Goal: Browse casually: Explore the website without a specific task or goal

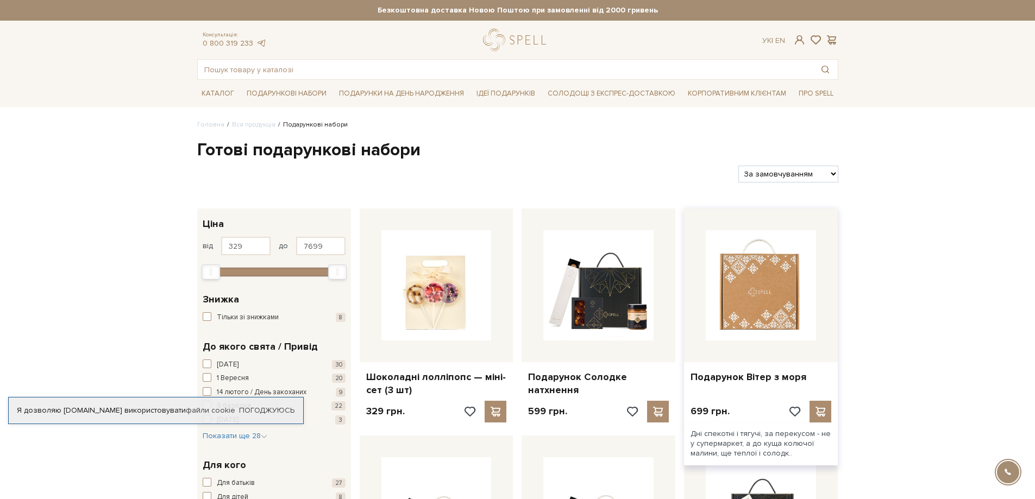
click at [789, 285] on img at bounding box center [761, 285] width 110 height 110
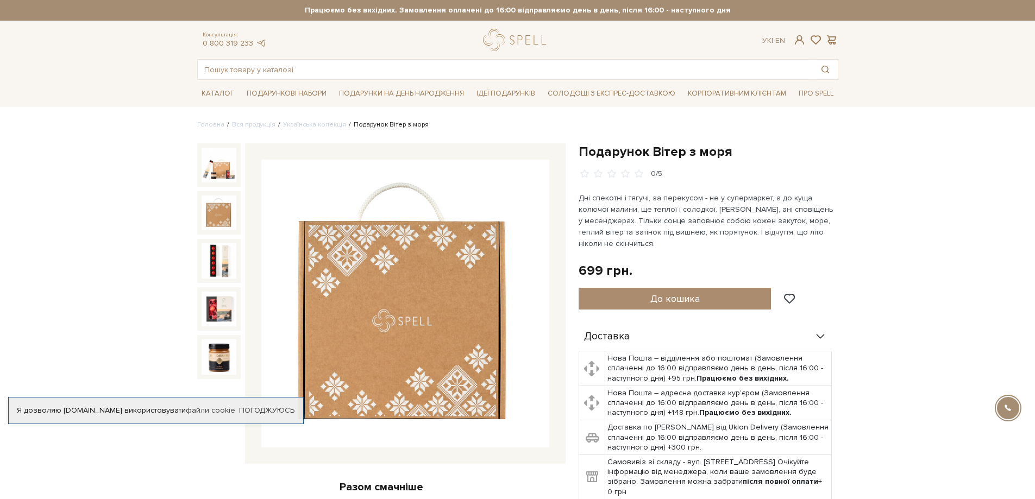
click at [213, 208] on img at bounding box center [219, 213] width 35 height 35
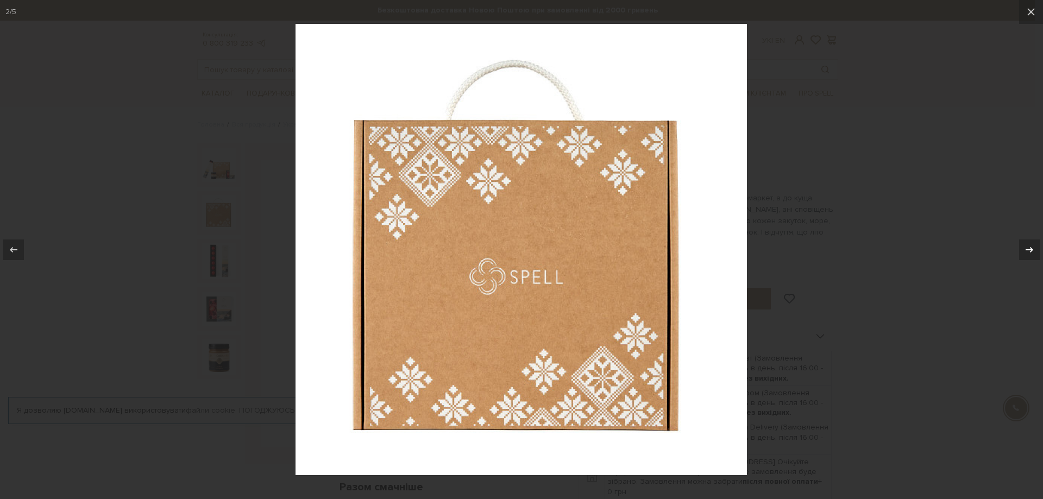
click at [1029, 246] on icon at bounding box center [1029, 249] width 13 height 13
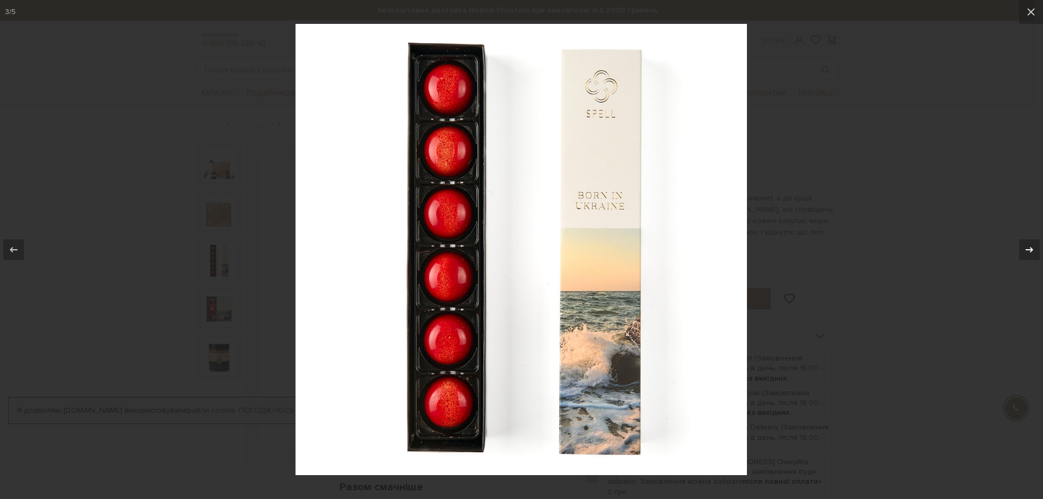
click at [1030, 251] on icon at bounding box center [1029, 249] width 13 height 13
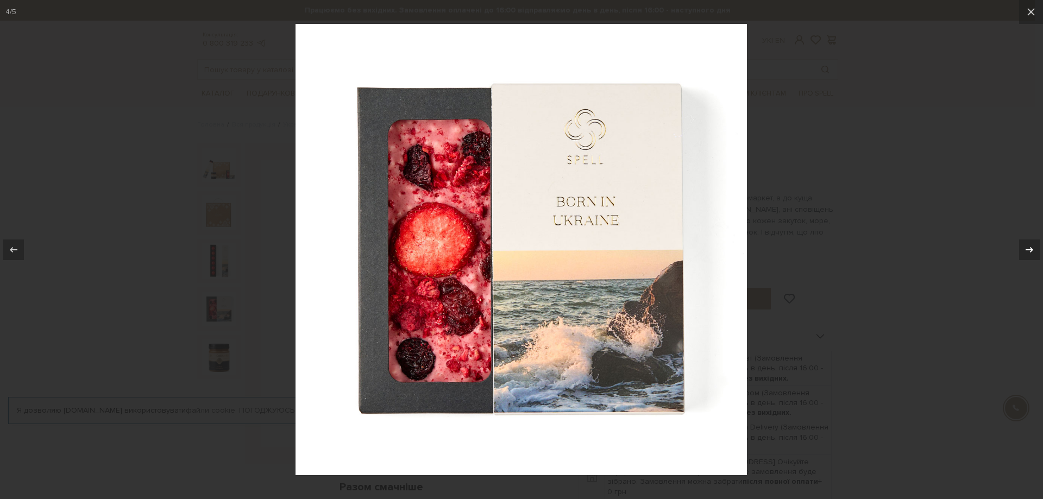
click at [1030, 251] on div "4 / 5" at bounding box center [521, 249] width 1043 height 499
click at [1030, 251] on icon at bounding box center [1029, 249] width 13 height 13
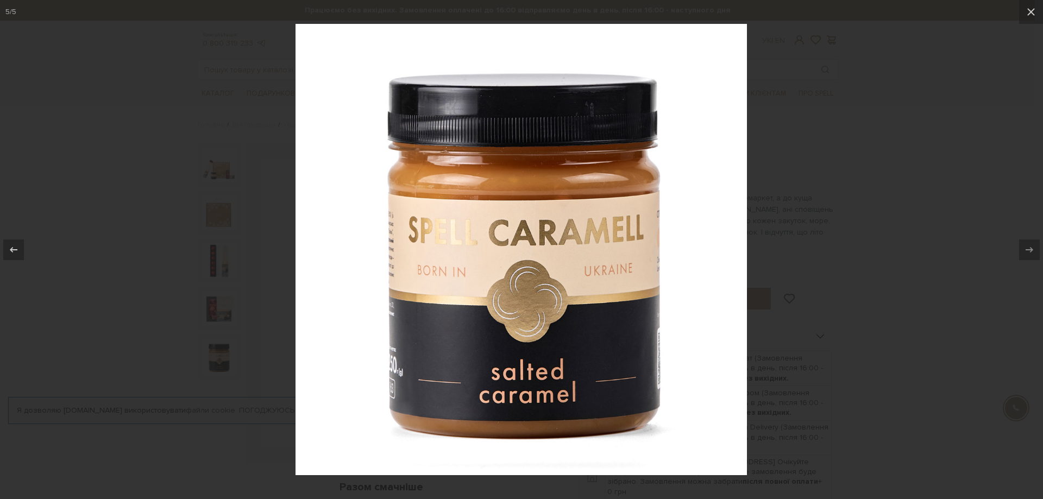
click at [927, 292] on div at bounding box center [521, 249] width 1043 height 499
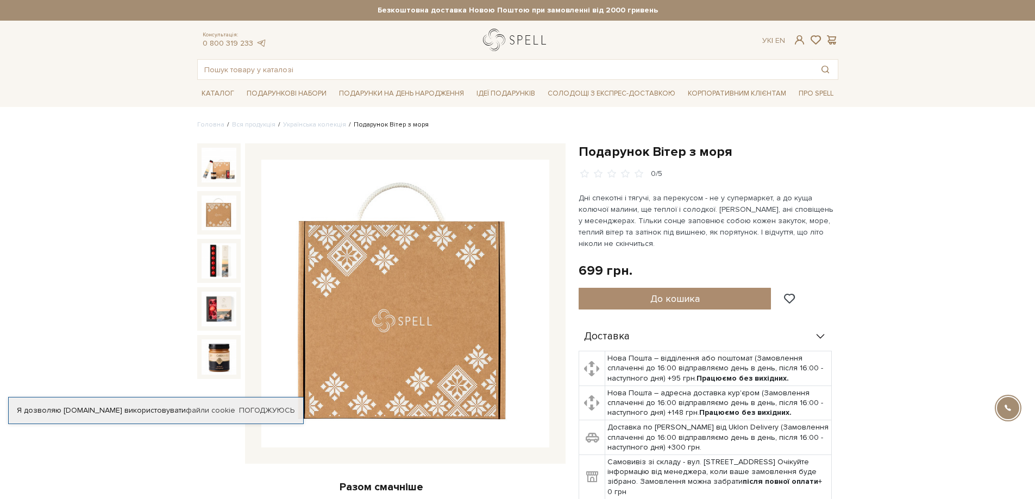
click at [523, 41] on link "logo" at bounding box center [517, 40] width 68 height 22
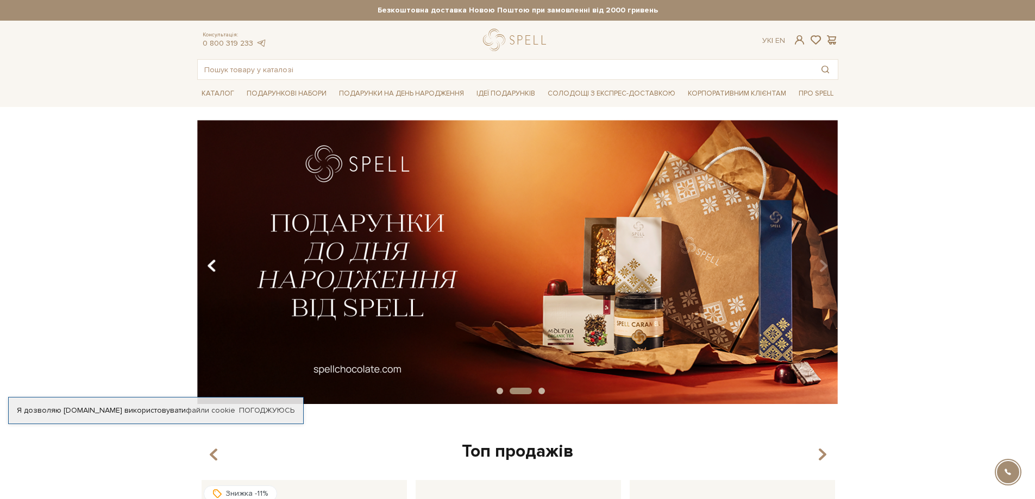
click at [210, 262] on icon "Carousel Navigation" at bounding box center [211, 266] width 9 height 18
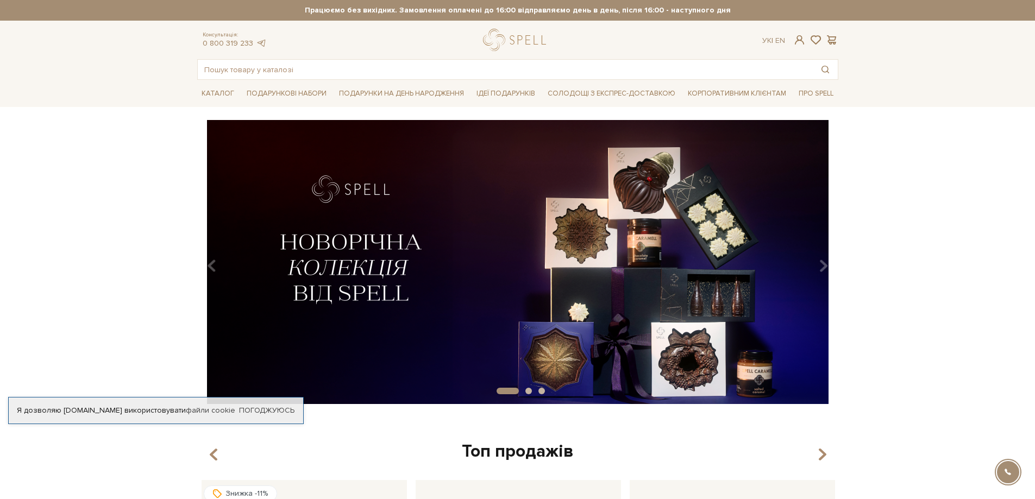
click at [621, 240] on img at bounding box center [517, 262] width 641 height 284
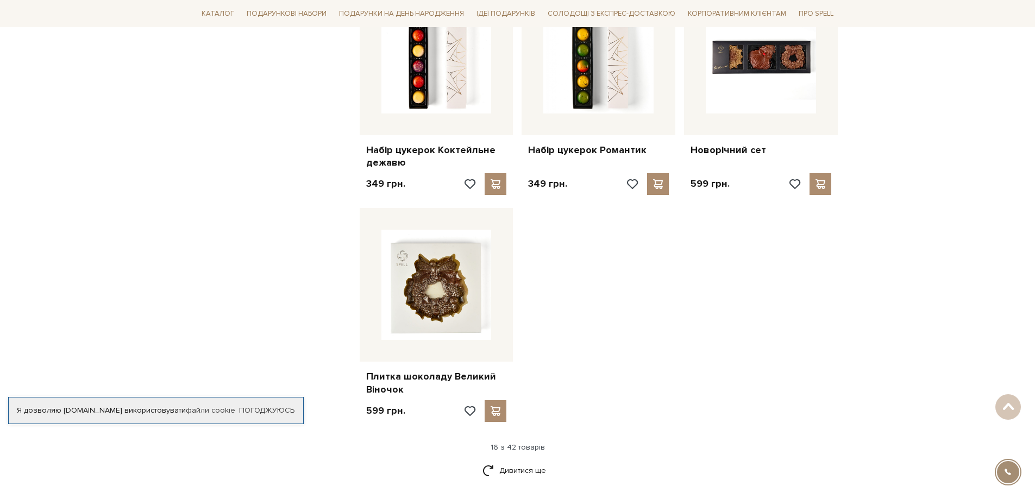
scroll to position [1141, 0]
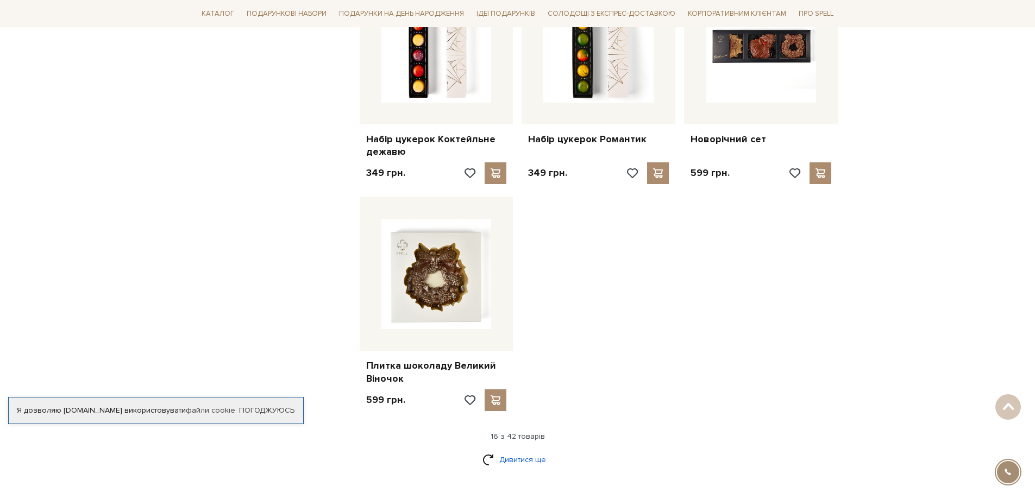
click at [522, 460] on link "Дивитися ще" at bounding box center [518, 459] width 71 height 19
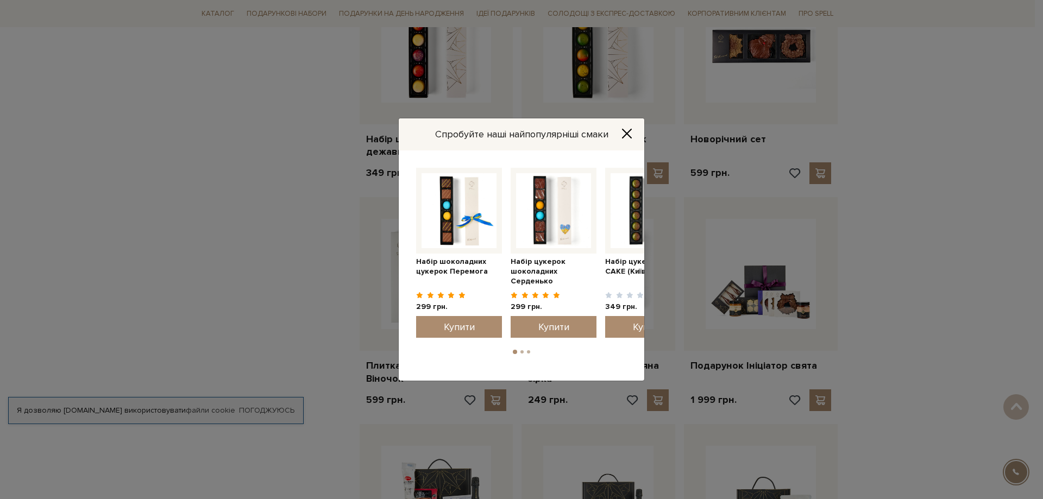
click at [635, 134] on button "Close" at bounding box center [626, 134] width 17 height 12
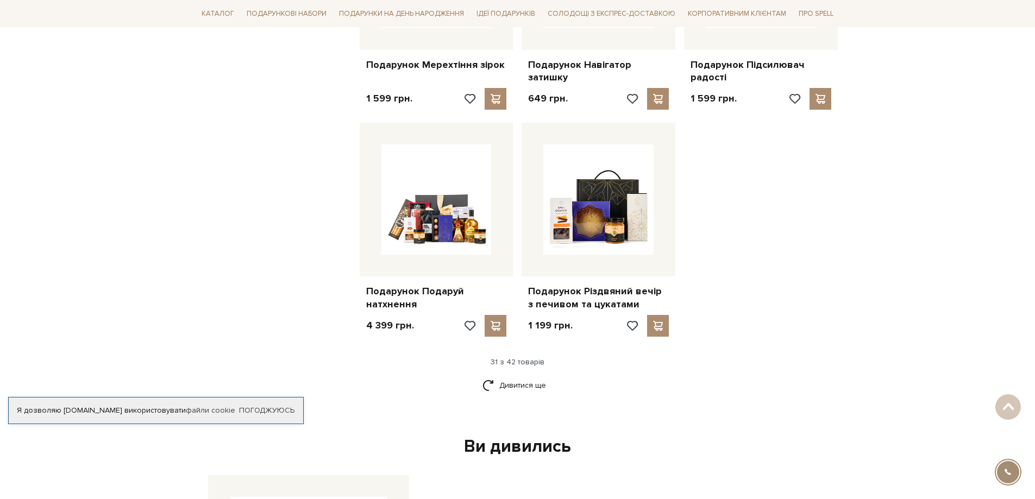
scroll to position [2391, 0]
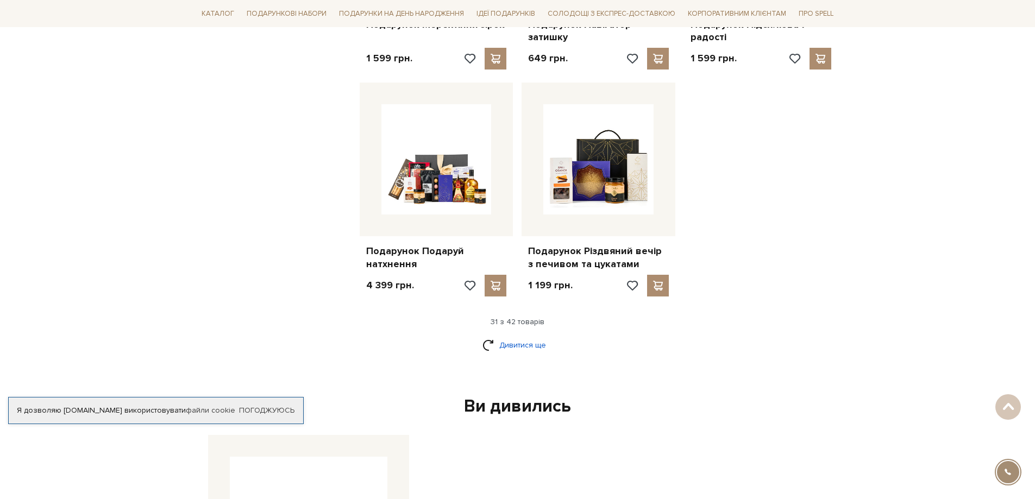
click at [533, 346] on link "Дивитися ще" at bounding box center [518, 345] width 71 height 19
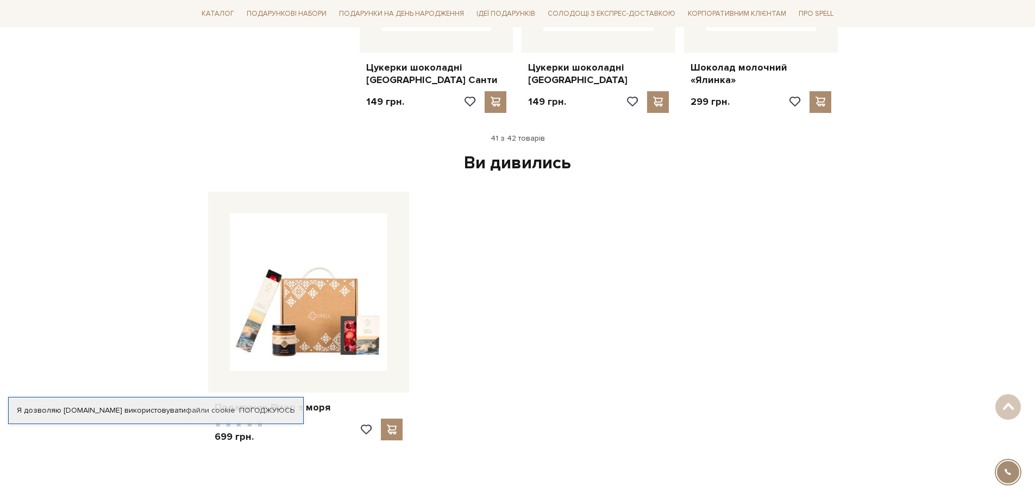
scroll to position [3260, 0]
